Goal: Task Accomplishment & Management: Manage account settings

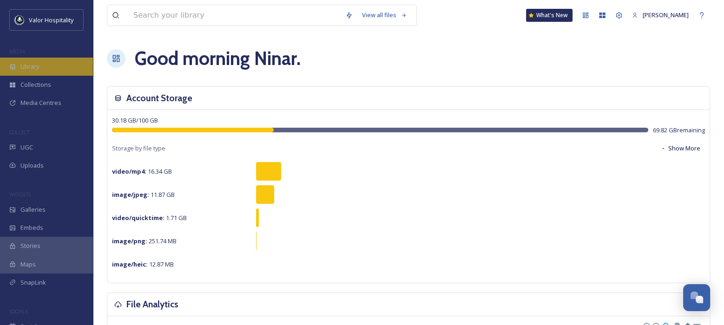
click at [31, 68] on span "Library" at bounding box center [29, 66] width 19 height 9
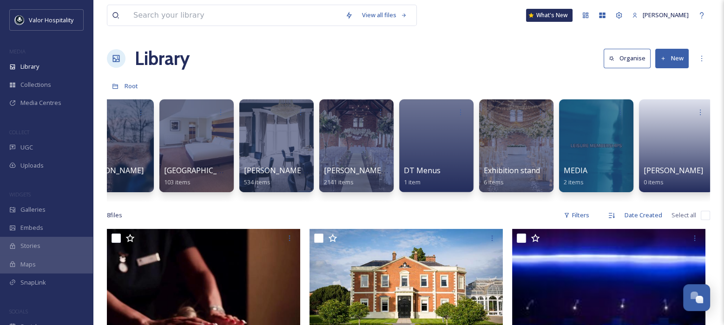
scroll to position [0, 142]
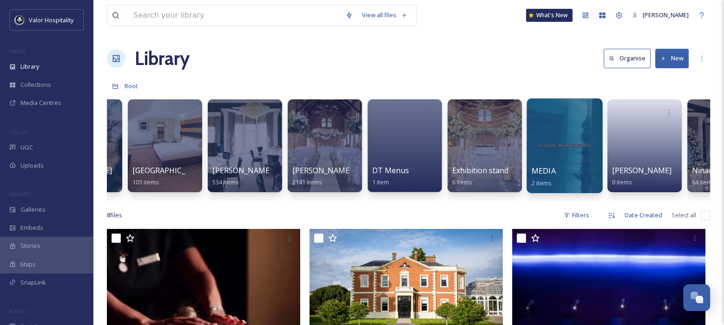
click at [565, 150] on div at bounding box center [565, 146] width 76 height 95
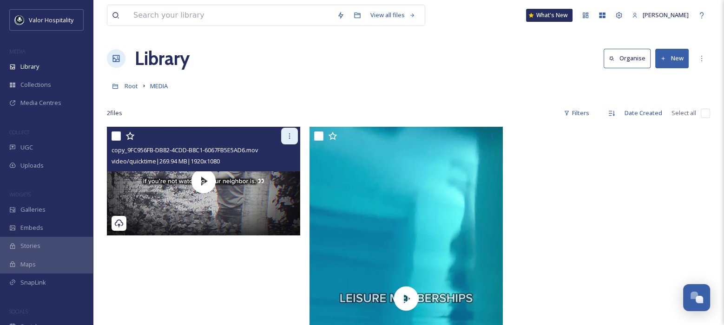
click at [290, 133] on icon at bounding box center [289, 135] width 7 height 7
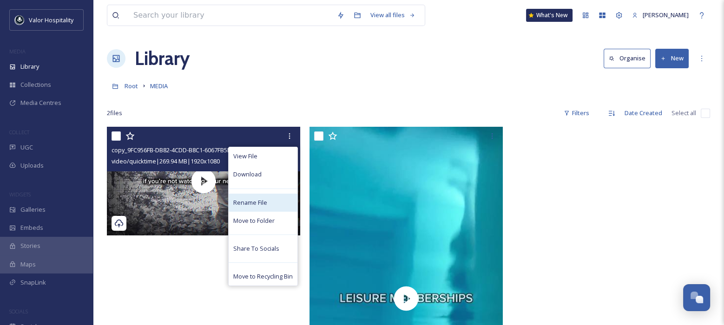
click at [257, 202] on span "Rename File" at bounding box center [250, 202] width 34 height 9
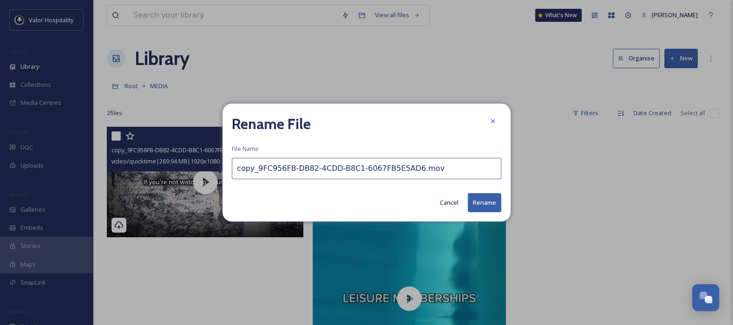
click at [393, 170] on input "copy_9FC956FB-DB82-4CDD-B8C1-6067FB5E5AD6.mov" at bounding box center [367, 168] width 270 height 21
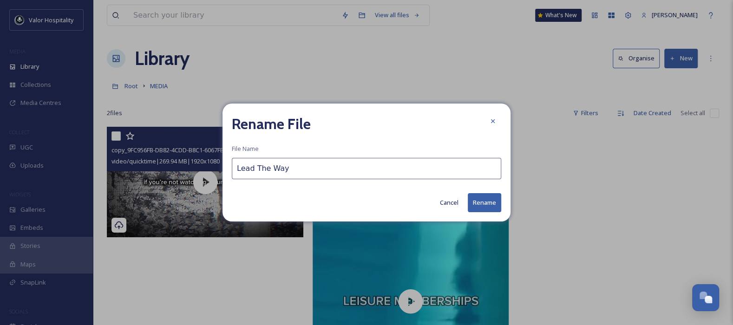
type input "Lead The Way"
click at [478, 203] on button "Rename" at bounding box center [484, 202] width 33 height 19
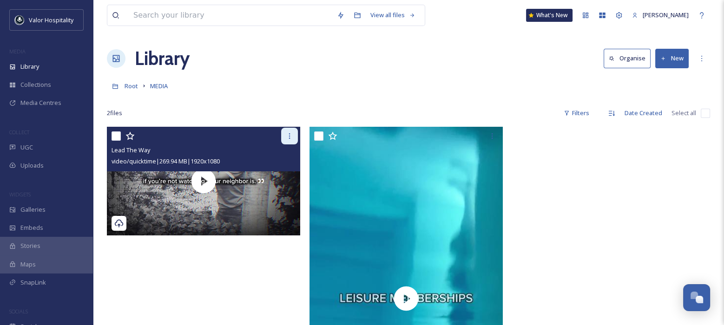
click at [289, 134] on icon at bounding box center [289, 136] width 1 height 6
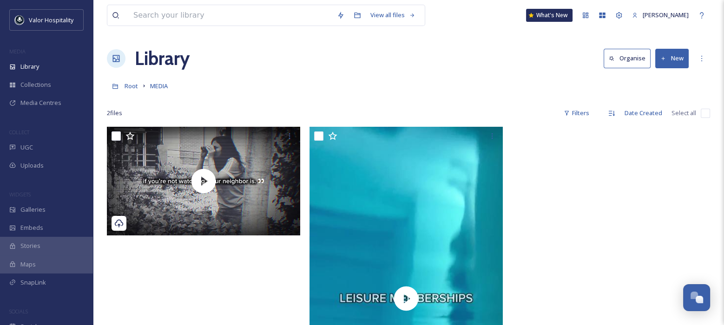
click at [242, 94] on div "Root MEDIA" at bounding box center [408, 86] width 603 height 18
click at [164, 89] on span "MEDIA" at bounding box center [159, 86] width 18 height 8
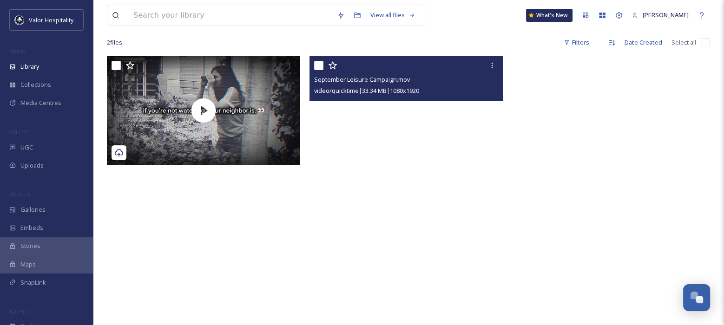
scroll to position [74, 0]
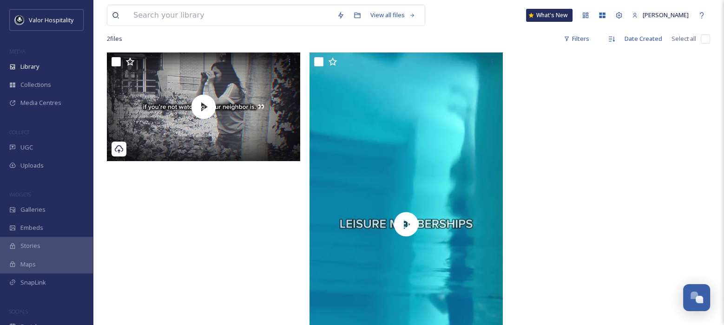
click at [503, 59] on div at bounding box center [409, 227] width 198 height 349
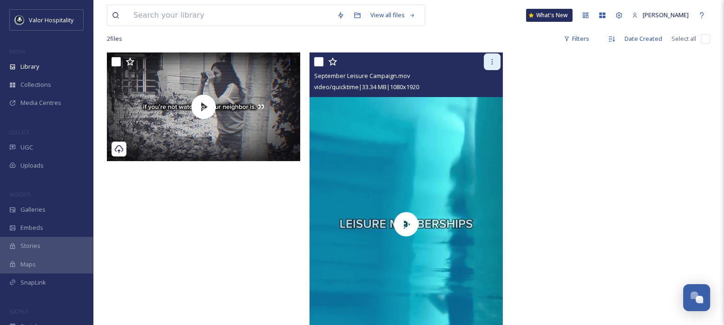
click at [487, 59] on div at bounding box center [492, 61] width 17 height 17
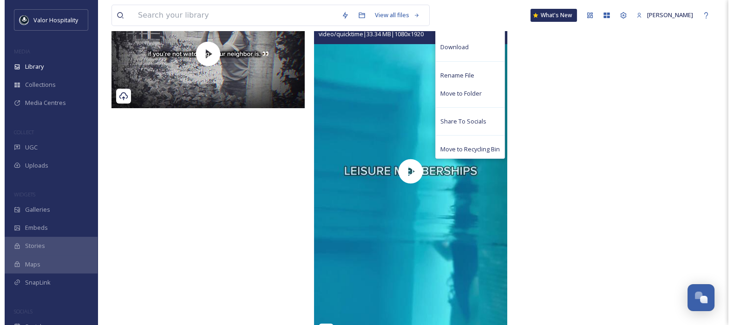
scroll to position [160, 0]
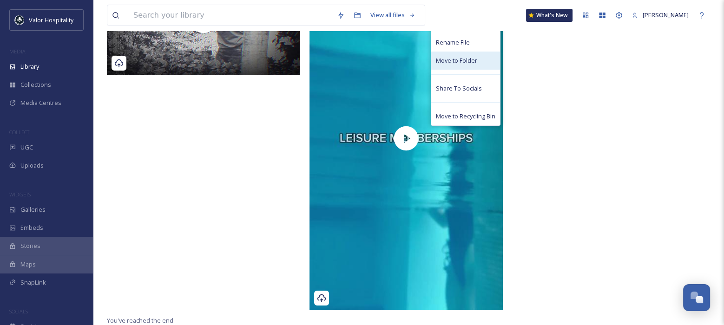
click at [479, 60] on div "Move to Folder" at bounding box center [465, 61] width 69 height 18
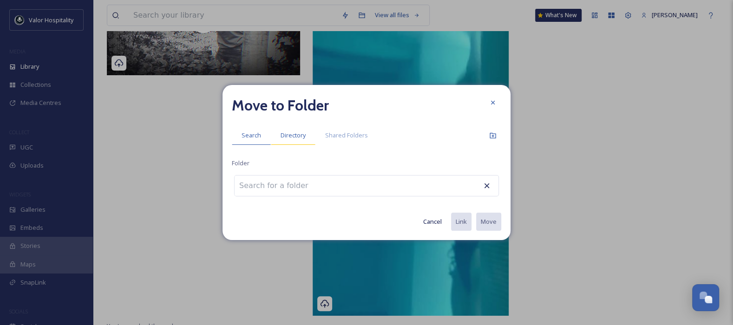
click at [295, 135] on span "Directory" at bounding box center [293, 135] width 25 height 9
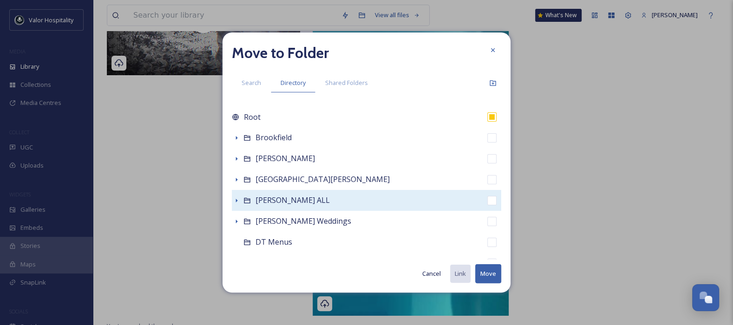
click at [262, 198] on span "[PERSON_NAME] ALL" at bounding box center [293, 200] width 74 height 10
checkbox input "false"
click at [236, 200] on icon at bounding box center [237, 201] width 2 height 4
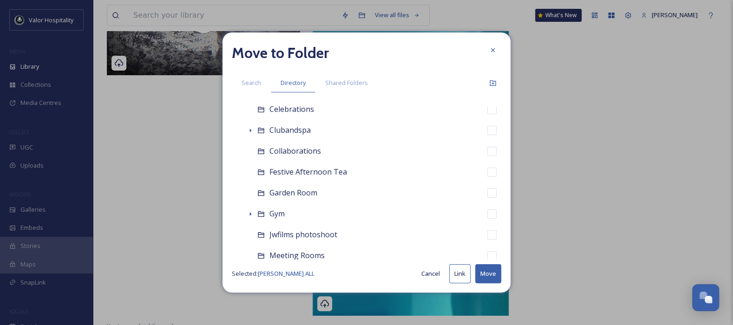
scroll to position [171, 0]
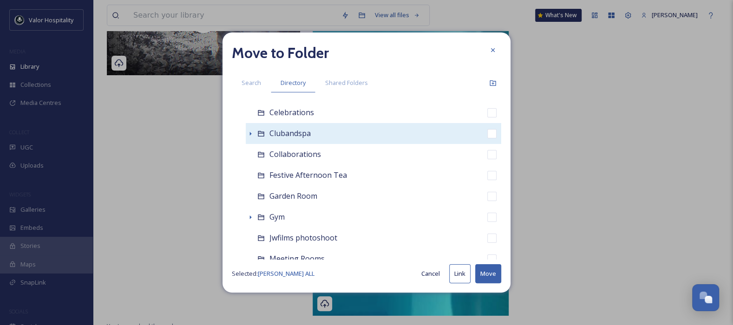
click at [266, 136] on div "Clubandspa" at bounding box center [374, 133] width 256 height 21
checkbox input "false"
checkbox input "true"
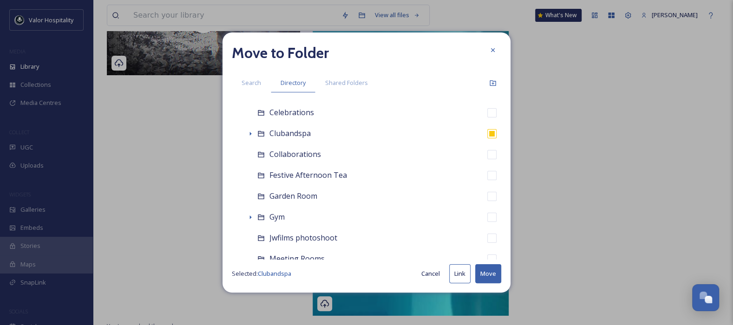
click at [492, 281] on button "Move" at bounding box center [488, 273] width 26 height 19
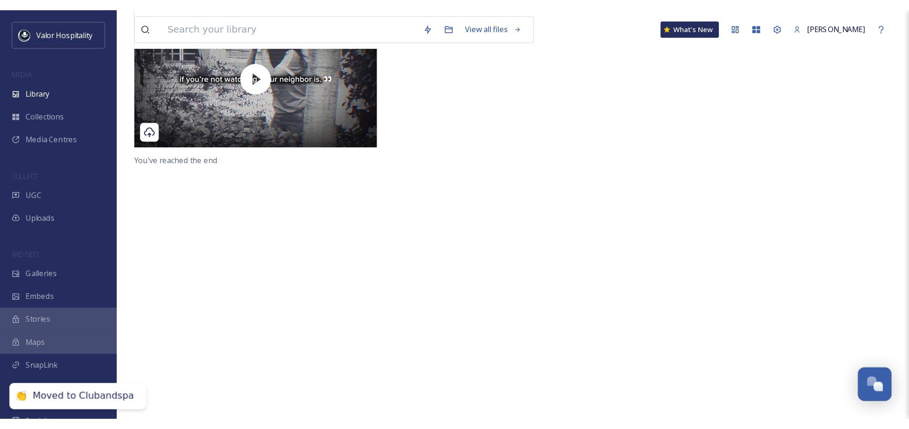
scroll to position [0, 0]
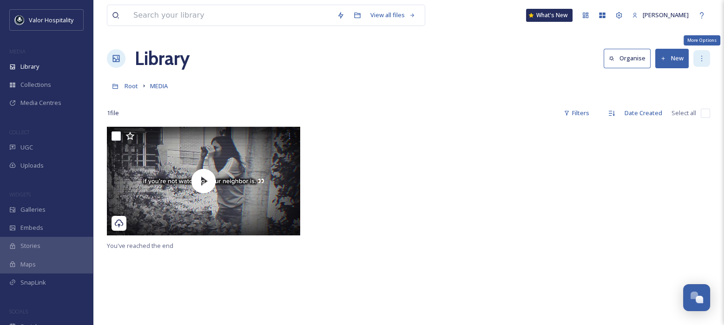
click at [703, 57] on icon at bounding box center [701, 58] width 7 height 7
click at [669, 259] on div "You've reached the end" at bounding box center [408, 289] width 603 height 325
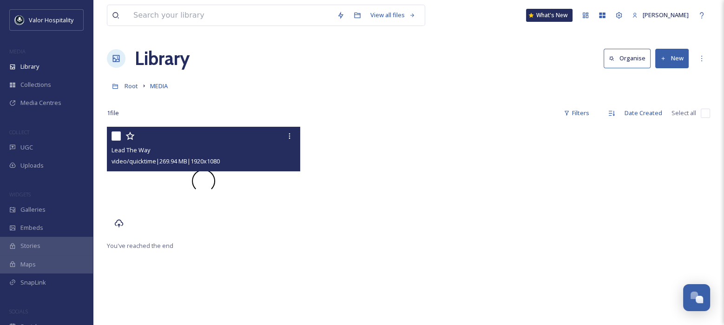
click at [225, 180] on div at bounding box center [203, 181] width 193 height 109
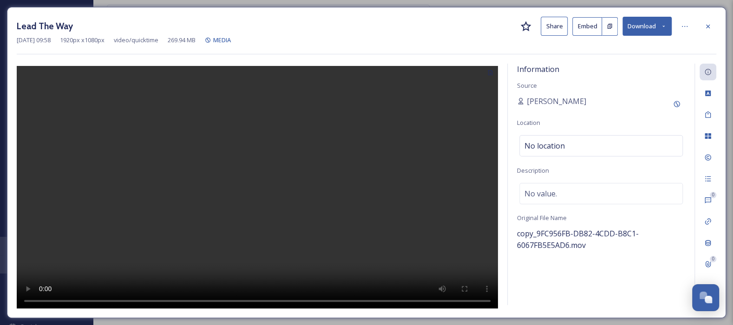
click at [225, 180] on video at bounding box center [257, 188] width 481 height 245
click at [262, 161] on video at bounding box center [257, 188] width 481 height 245
click at [706, 23] on icon at bounding box center [708, 26] width 7 height 7
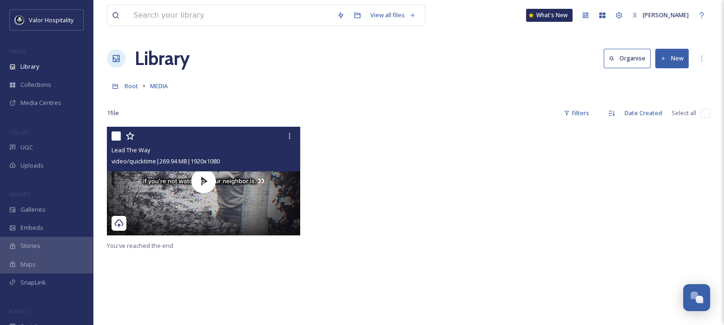
click at [674, 196] on div at bounding box center [611, 183] width 198 height 113
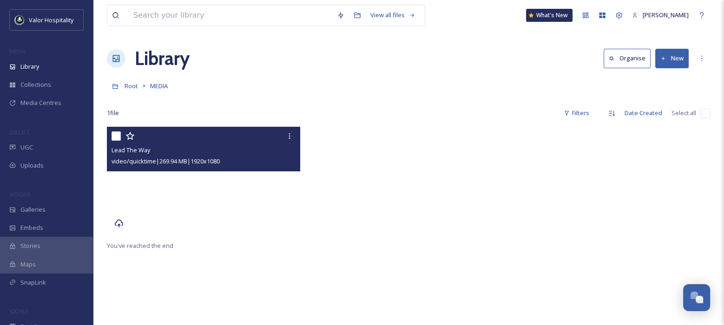
click at [260, 197] on video "Lead The Way" at bounding box center [203, 181] width 193 height 109
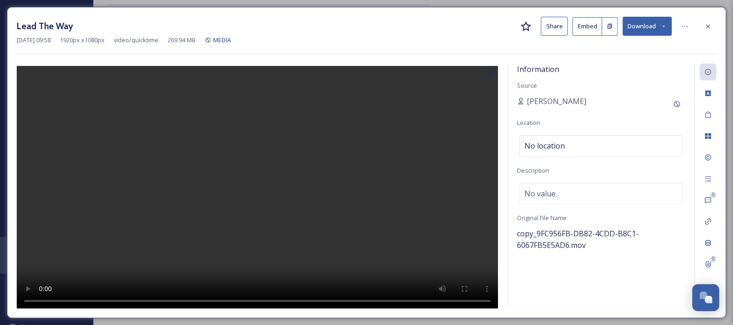
click at [312, 159] on video at bounding box center [257, 188] width 481 height 245
click at [320, 145] on video at bounding box center [257, 188] width 481 height 245
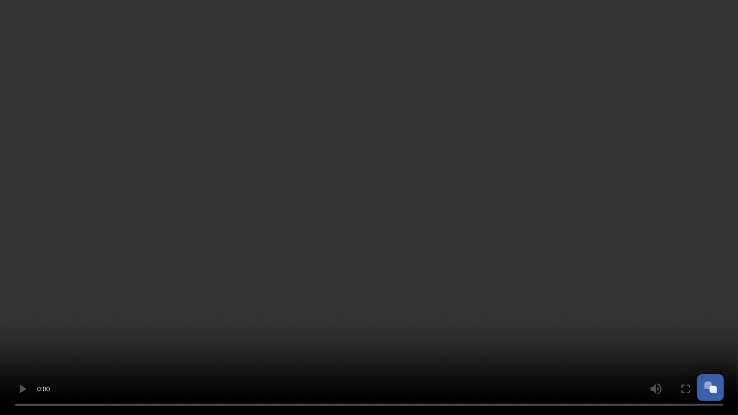
click at [718, 162] on video at bounding box center [369, 207] width 738 height 415
click at [487, 166] on video at bounding box center [369, 207] width 738 height 415
click at [262, 216] on video at bounding box center [369, 207] width 738 height 415
click at [417, 161] on video at bounding box center [369, 207] width 738 height 415
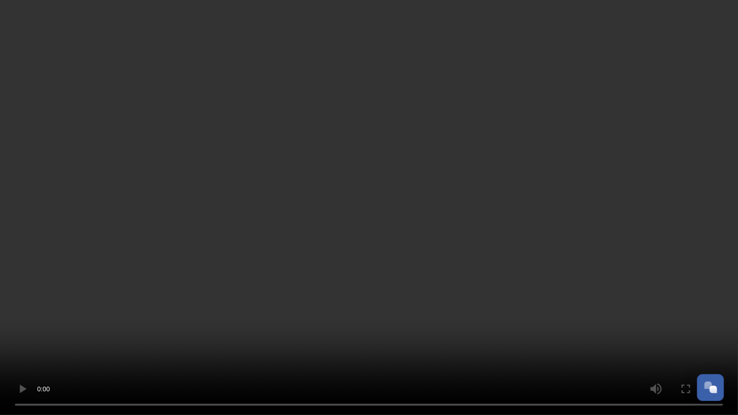
click at [375, 223] on video at bounding box center [369, 207] width 738 height 415
click at [311, 298] on video at bounding box center [369, 207] width 738 height 415
click at [252, 281] on video at bounding box center [369, 207] width 738 height 415
click at [261, 300] on video at bounding box center [369, 207] width 738 height 415
click at [346, 225] on video at bounding box center [369, 207] width 738 height 415
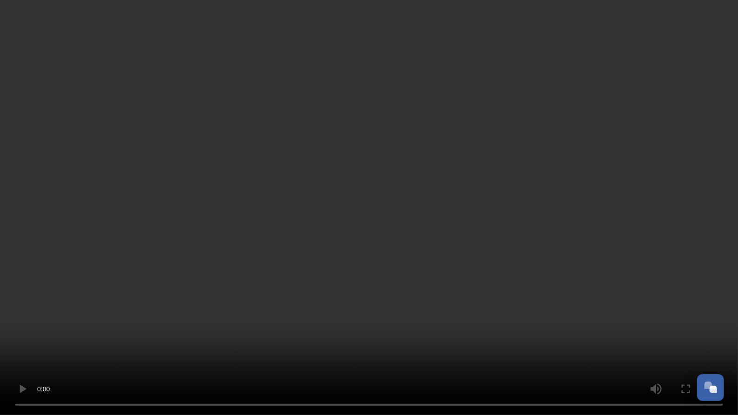
click at [346, 225] on video at bounding box center [369, 207] width 738 height 415
click at [400, 197] on video at bounding box center [369, 207] width 738 height 415
click at [287, 195] on video at bounding box center [369, 207] width 738 height 415
click at [376, 201] on video at bounding box center [369, 207] width 738 height 415
click at [349, 221] on video at bounding box center [369, 207] width 738 height 415
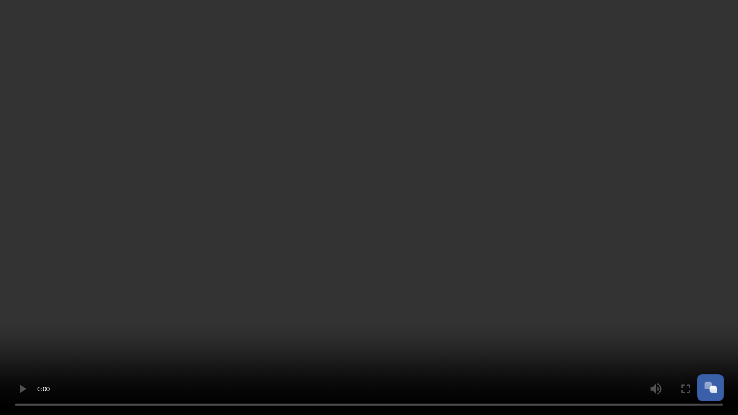
click at [400, 313] on video at bounding box center [369, 207] width 738 height 415
click at [201, 138] on video at bounding box center [369, 207] width 738 height 415
click at [239, 223] on video at bounding box center [369, 207] width 738 height 415
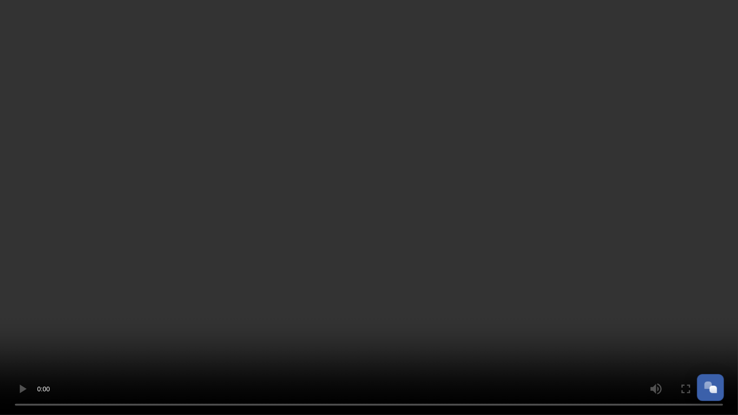
click at [260, 184] on video at bounding box center [369, 207] width 738 height 415
click at [338, 220] on video at bounding box center [369, 207] width 738 height 415
click at [309, 173] on video at bounding box center [369, 207] width 738 height 415
click at [286, 201] on video at bounding box center [369, 207] width 738 height 415
click at [309, 213] on video at bounding box center [369, 207] width 738 height 415
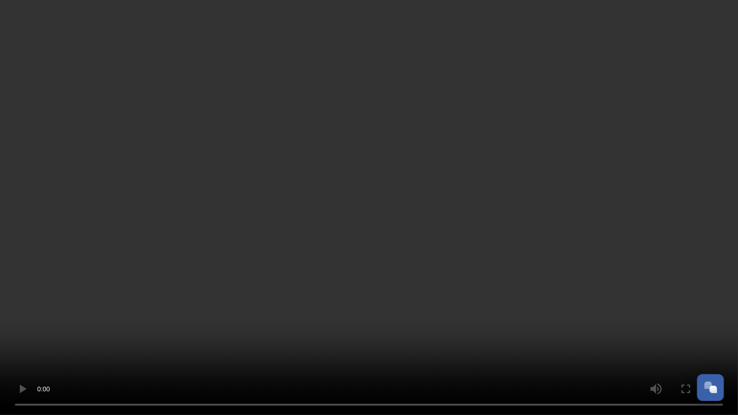
click at [359, 164] on video at bounding box center [369, 207] width 738 height 415
click at [349, 182] on video at bounding box center [369, 207] width 738 height 415
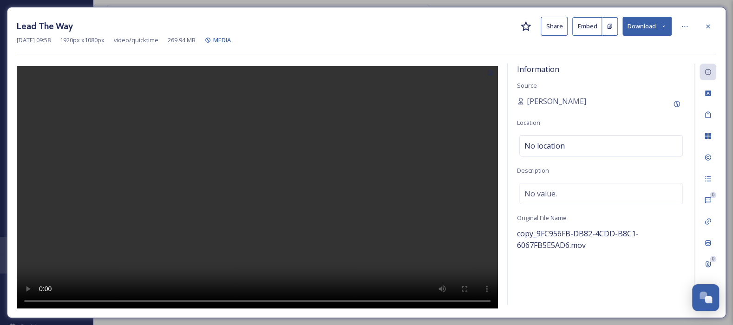
click at [273, 171] on video at bounding box center [257, 188] width 481 height 245
click at [562, 235] on span "copy_9FC956FB-DB82-4CDD-B8C1-6067FB5E5AD6.mov" at bounding box center [578, 240] width 122 height 22
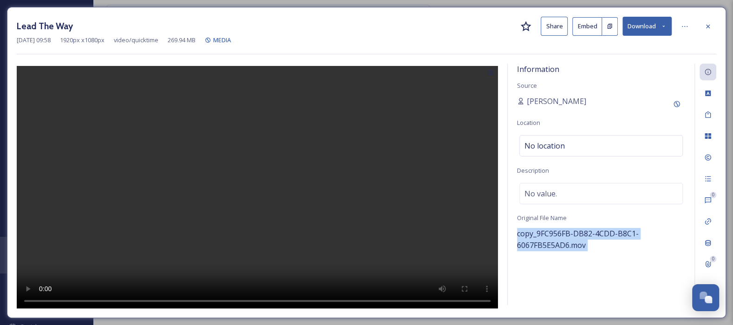
drag, startPoint x: 562, startPoint y: 235, endPoint x: 580, endPoint y: 255, distance: 27.3
click at [580, 255] on div "Information Source [PERSON_NAME] Location No location Description No value. Ori…" at bounding box center [601, 185] width 187 height 242
click at [619, 234] on span "copy_9FC956FB-DB82-4CDD-B8C1-6067FB5E5AD6.mov" at bounding box center [578, 240] width 122 height 22
click at [326, 227] on video at bounding box center [257, 188] width 481 height 245
click at [390, 142] on video at bounding box center [257, 188] width 481 height 245
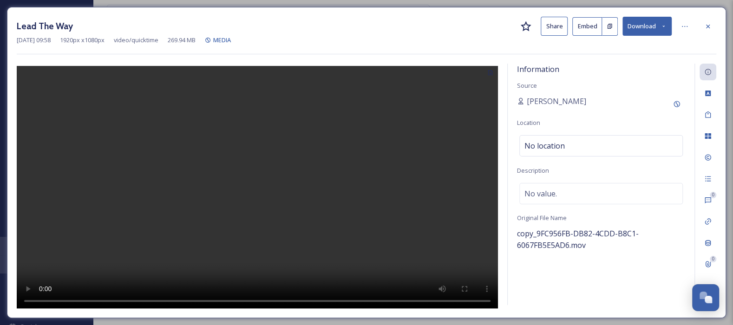
click at [390, 142] on video at bounding box center [257, 188] width 481 height 245
click at [235, 146] on video at bounding box center [257, 188] width 481 height 245
click at [157, 237] on video at bounding box center [257, 188] width 481 height 245
click at [207, 152] on video at bounding box center [257, 188] width 481 height 245
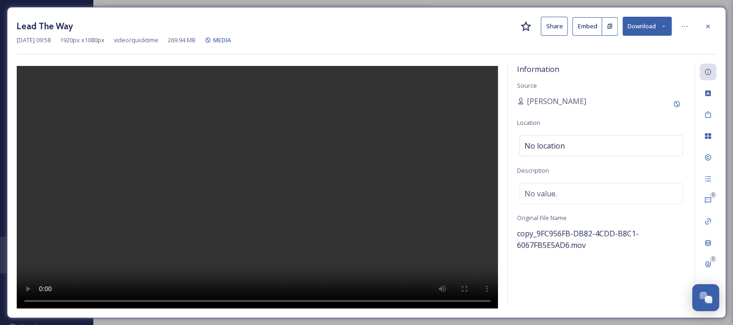
click at [258, 165] on video at bounding box center [257, 188] width 481 height 245
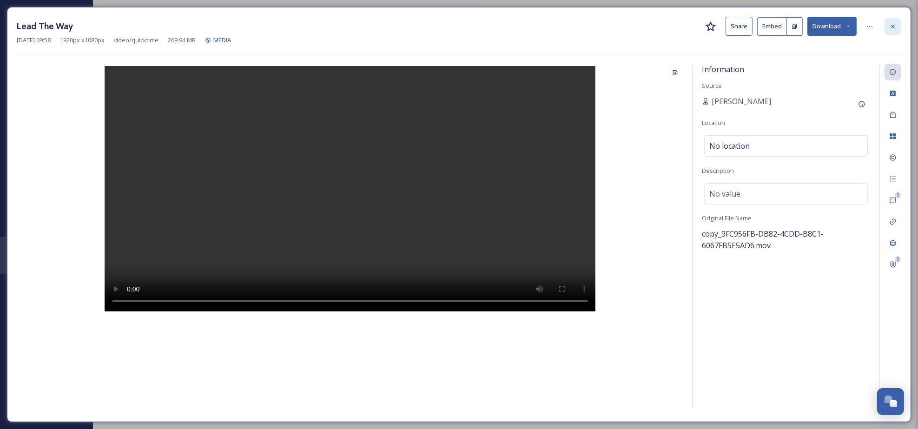
click at [733, 25] on icon at bounding box center [892, 26] width 7 height 7
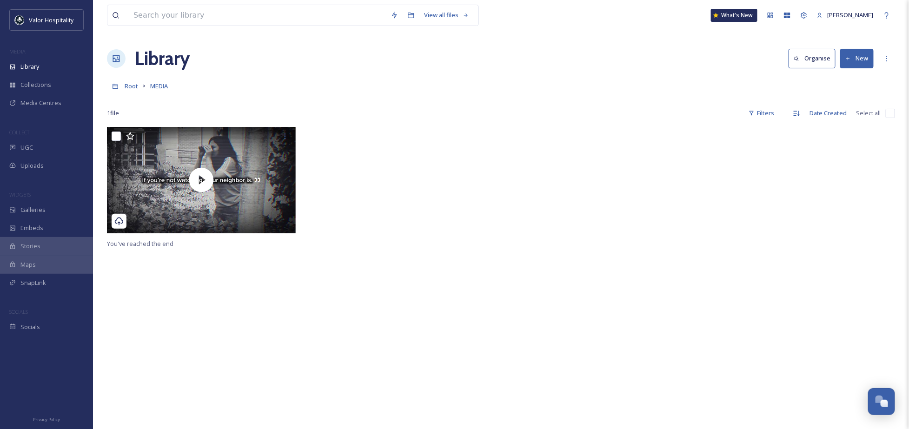
click at [420, 208] on div at bounding box center [401, 182] width 193 height 111
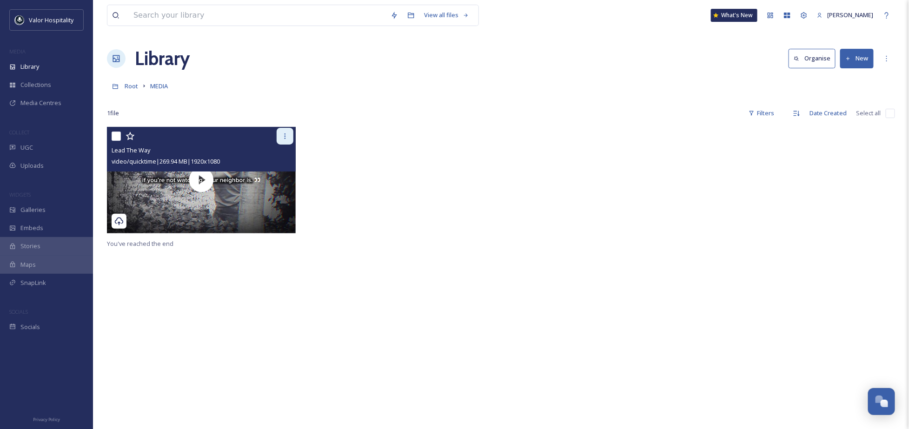
click at [285, 135] on icon at bounding box center [284, 135] width 7 height 7
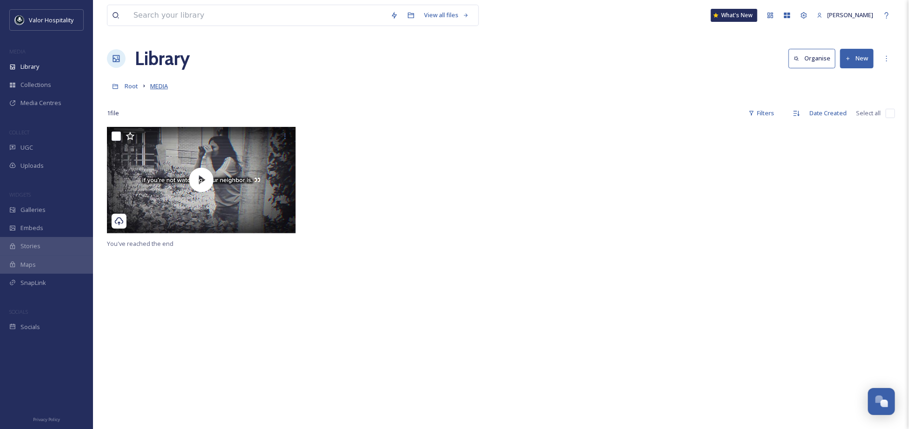
click at [155, 86] on span "MEDIA" at bounding box center [159, 86] width 18 height 8
click at [135, 87] on span "Root" at bounding box center [131, 86] width 13 height 8
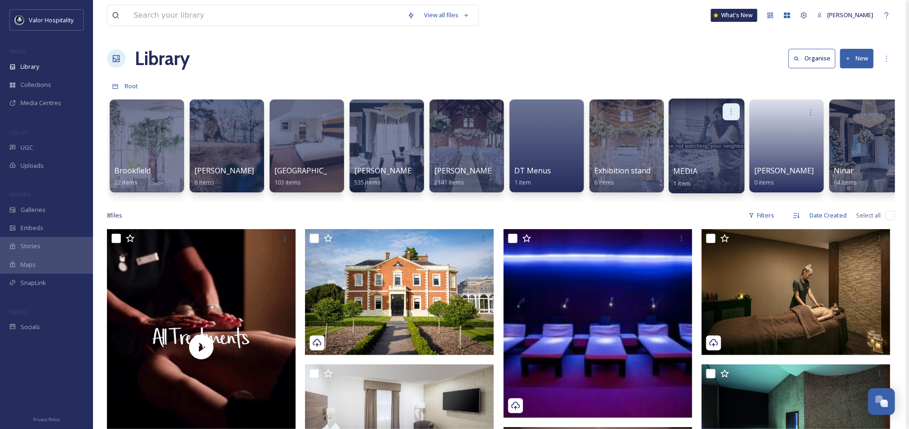
click at [732, 108] on icon at bounding box center [730, 111] width 7 height 7
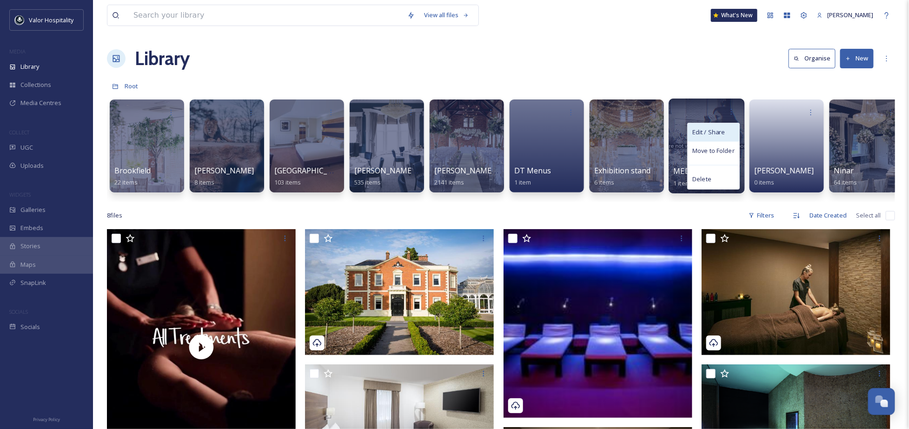
click at [721, 127] on div "Edit / Share" at bounding box center [713, 132] width 52 height 19
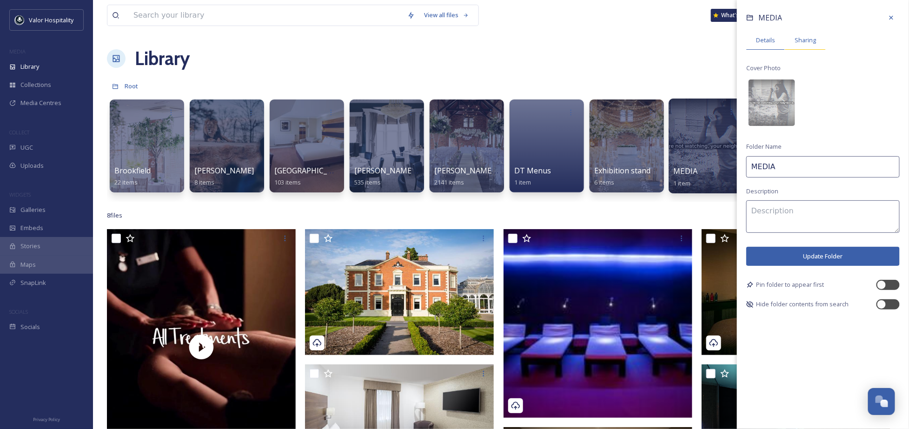
click at [808, 44] on span "Sharing" at bounding box center [804, 40] width 21 height 9
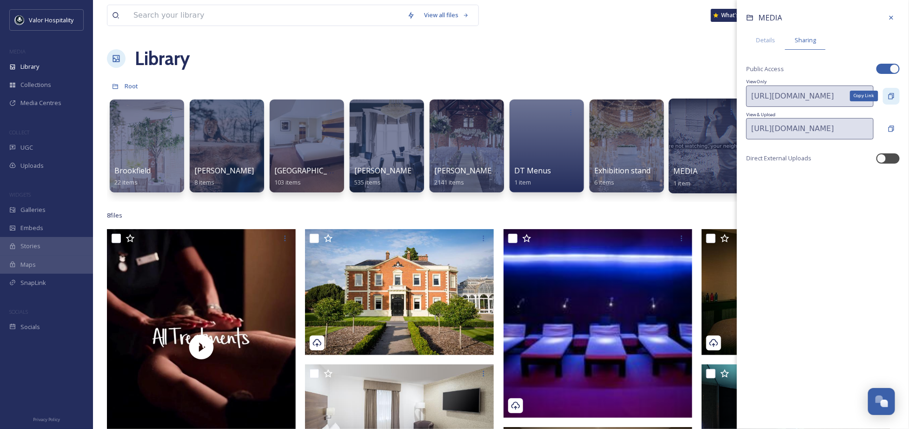
click at [890, 96] on icon at bounding box center [890, 95] width 7 height 7
click at [658, 70] on div "Library Organise New" at bounding box center [501, 59] width 788 height 28
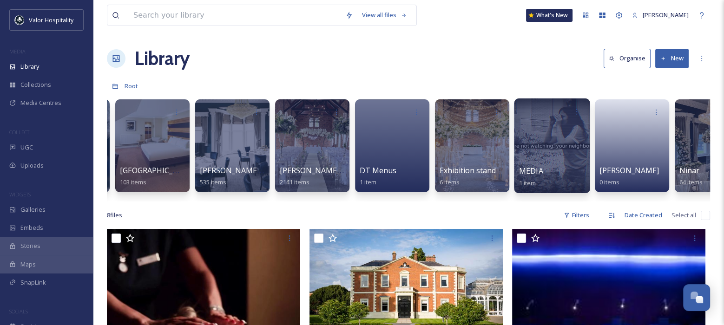
scroll to position [0, 156]
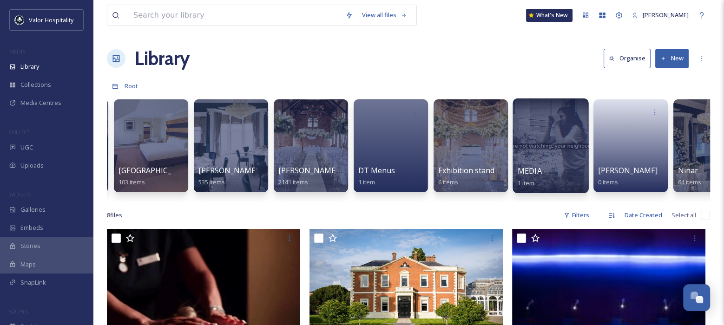
click at [545, 155] on div at bounding box center [551, 146] width 76 height 95
